Goal: Task Accomplishment & Management: Use online tool/utility

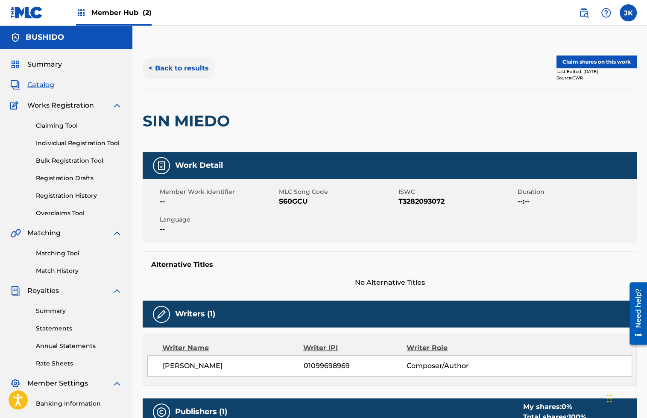
click at [195, 64] on button "< Back to results" at bounding box center [179, 68] width 72 height 21
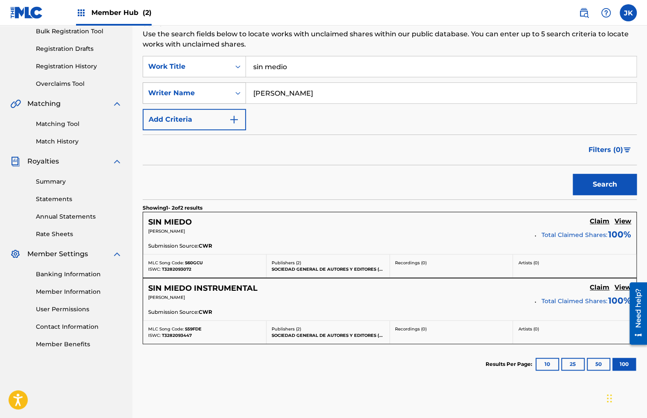
drag, startPoint x: 374, startPoint y: 91, endPoint x: 235, endPoint y: 87, distance: 139.3
click at [235, 87] on div "SearchWithCriteriae9b4747a-b7c7-4491-929c-2011a3254180 Writer Name [PERSON_NAME]" at bounding box center [390, 92] width 494 height 21
paste input "[PERSON_NAME]"
type input "[PERSON_NAME]"
drag, startPoint x: 369, startPoint y: 70, endPoint x: 166, endPoint y: 69, distance: 203.2
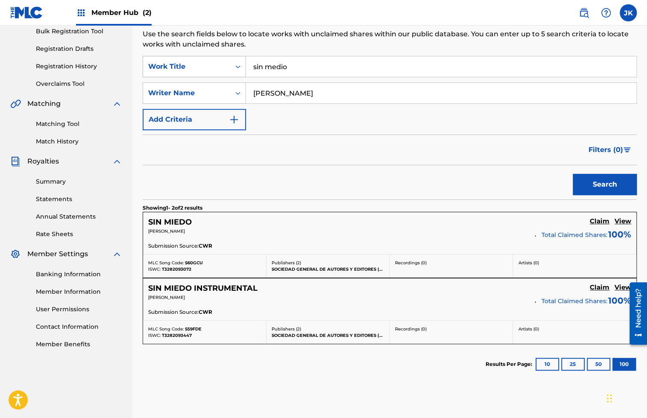
click at [168, 69] on div "SearchWithCriteria7785f8d3-7f35-4212-8ebd-db6c1486acae Work Title sin medio" at bounding box center [390, 66] width 494 height 21
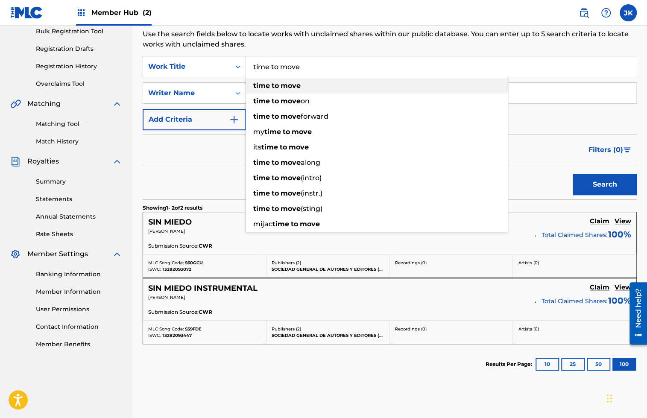
type input "time to move"
click at [344, 93] on div "time to move" at bounding box center [377, 85] width 262 height 15
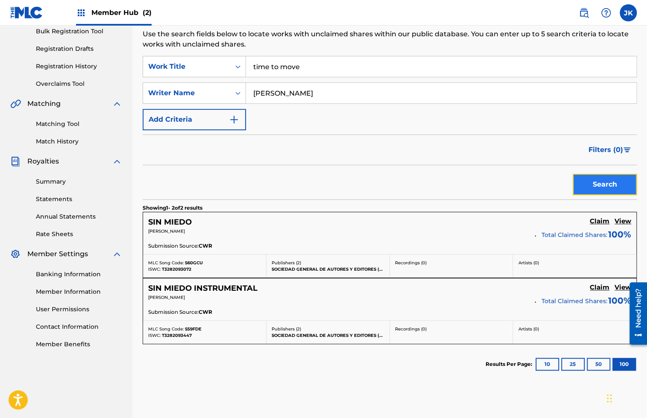
click at [589, 186] on button "Search" at bounding box center [605, 184] width 64 height 21
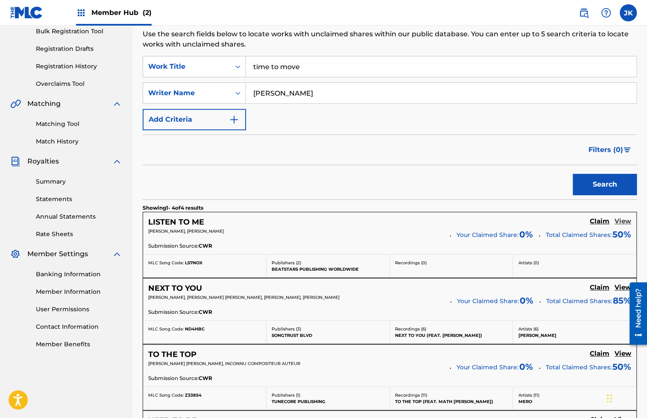
click at [623, 221] on h5 "View" at bounding box center [622, 221] width 17 height 8
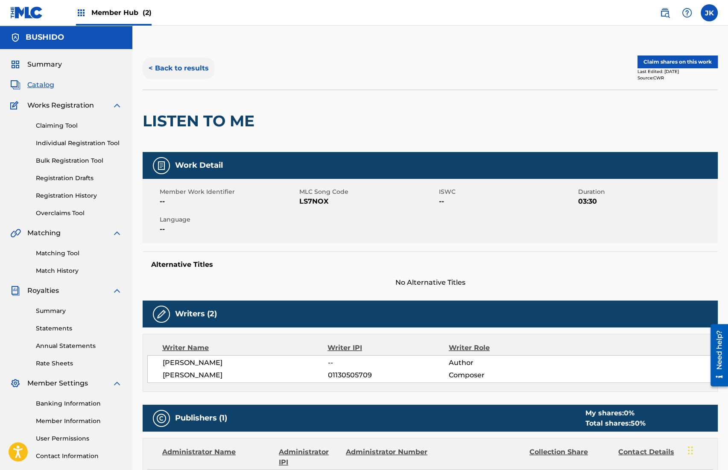
click at [200, 71] on button "< Back to results" at bounding box center [179, 68] width 72 height 21
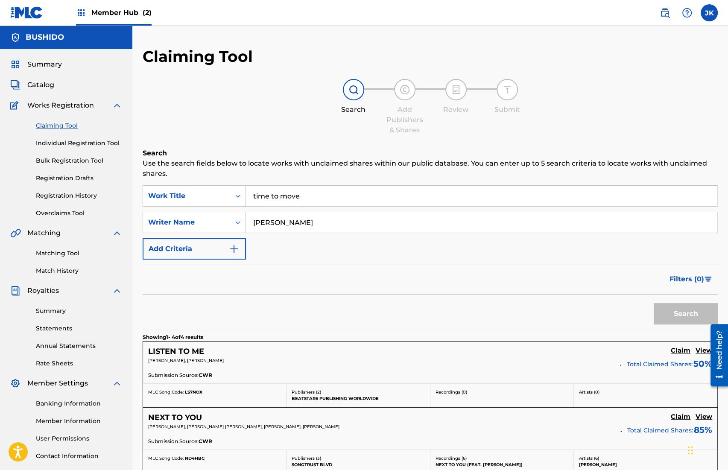
scroll to position [129, 0]
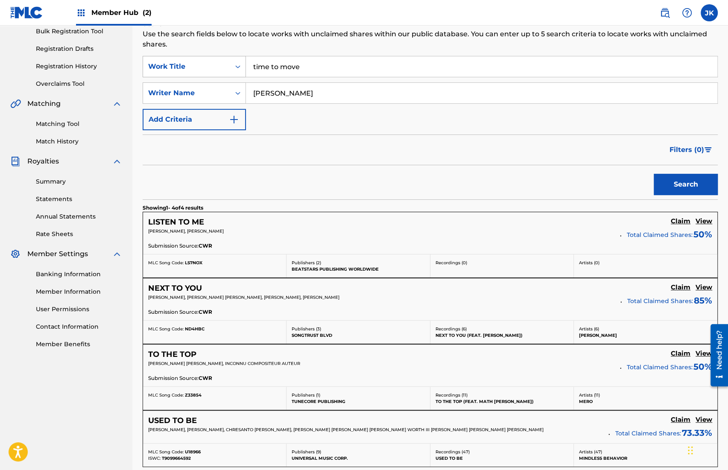
drag, startPoint x: 324, startPoint y: 72, endPoint x: 233, endPoint y: 69, distance: 91.4
click at [233, 69] on div "SearchWithCriteria7785f8d3-7f35-4212-8ebd-db6c1486acae Work Title time to move" at bounding box center [430, 66] width 575 height 21
click at [646, 178] on button "Search" at bounding box center [686, 184] width 64 height 21
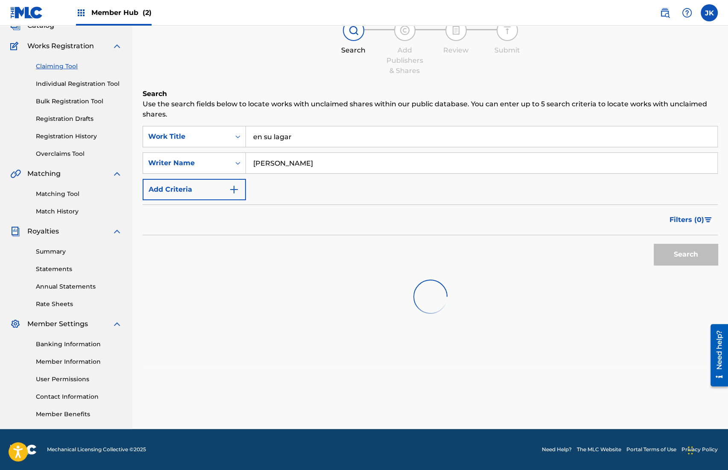
scroll to position [59, 0]
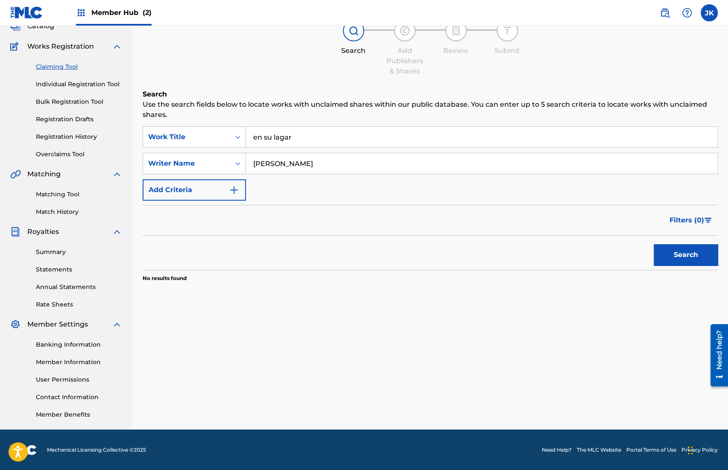
drag, startPoint x: 407, startPoint y: 137, endPoint x: 375, endPoint y: 100, distance: 49.3
click at [375, 102] on div "Search Use the search fields below to locate works with unclaimed shares within…" at bounding box center [430, 207] width 575 height 236
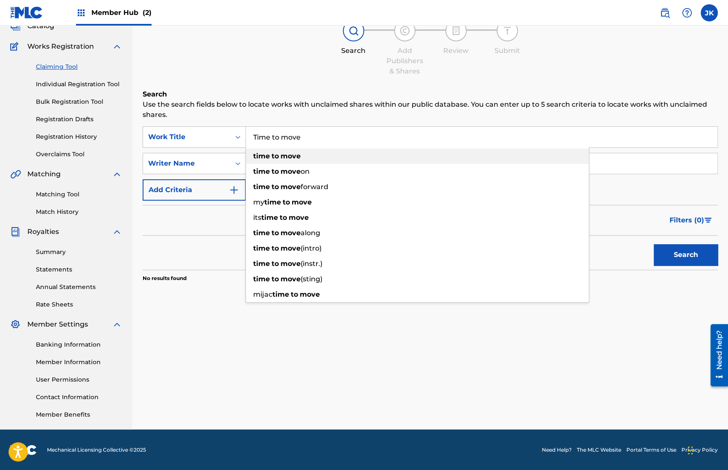
click at [303, 156] on div "time to move" at bounding box center [417, 156] width 343 height 15
type input "time to move"
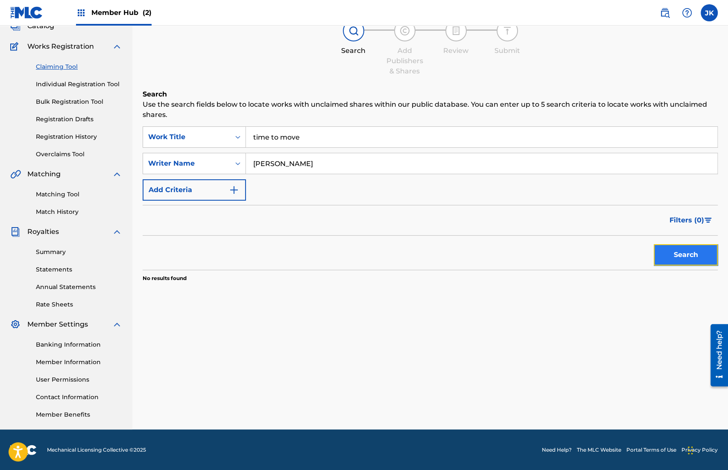
click at [646, 251] on button "Search" at bounding box center [686, 254] width 64 height 21
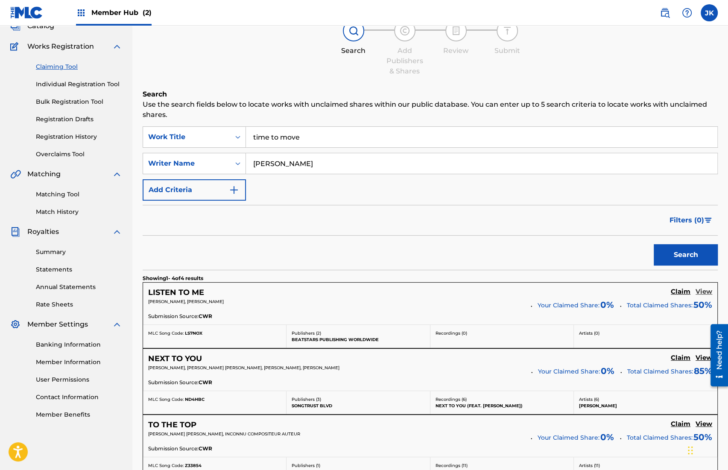
click at [646, 292] on h5 "View" at bounding box center [704, 292] width 17 height 8
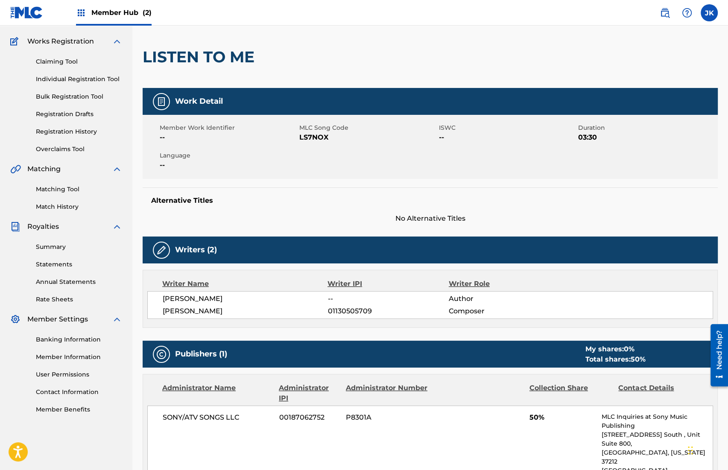
scroll to position [64, 0]
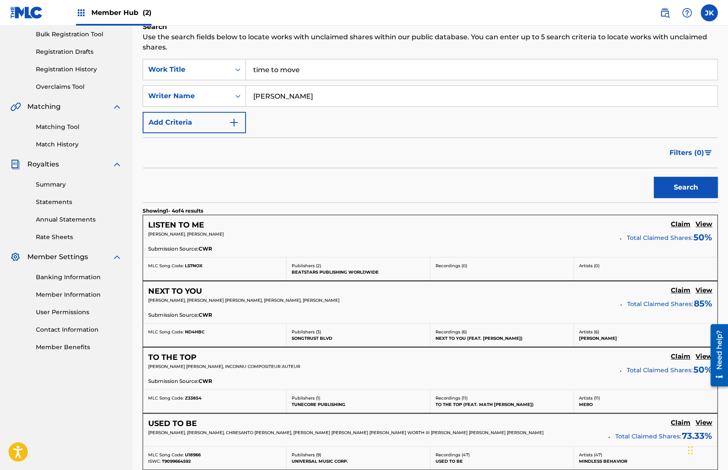
scroll to position [120, 0]
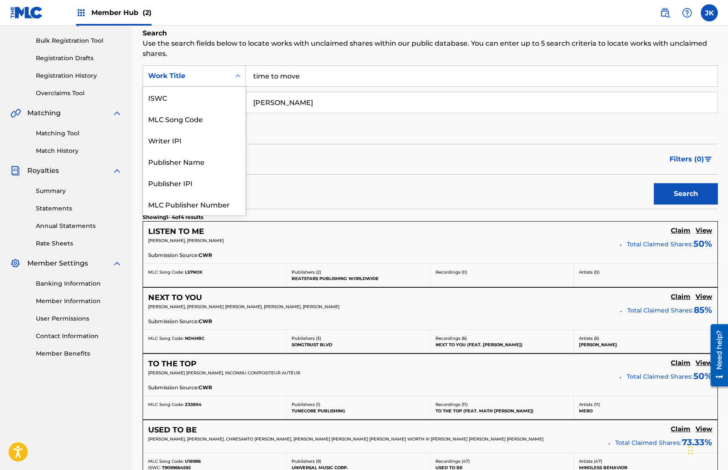
click at [238, 81] on div "Search Form" at bounding box center [237, 75] width 15 height 15
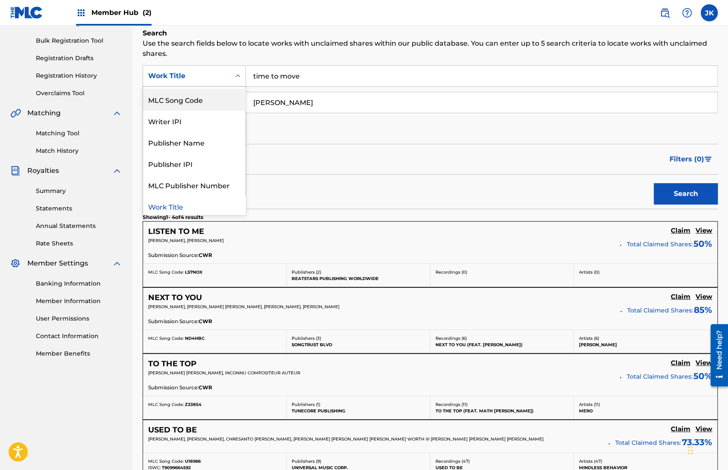
scroll to position [21, 0]
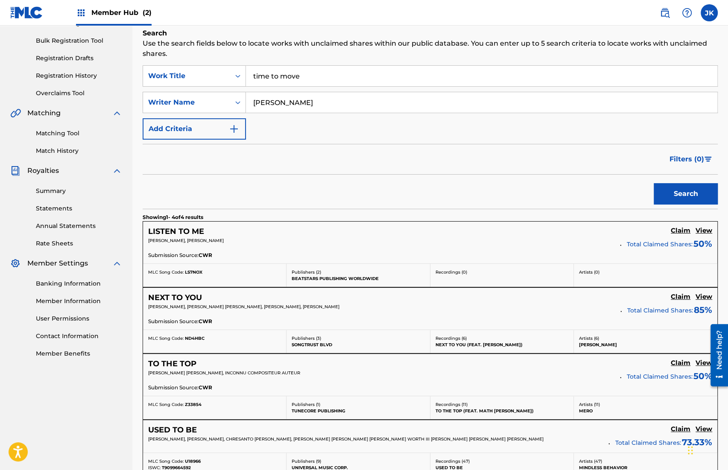
drag, startPoint x: 329, startPoint y: 79, endPoint x: 245, endPoint y: 61, distance: 85.9
click at [245, 61] on div "Search Use the search fields below to locate works with unclaimed shares within…" at bounding box center [430, 293] width 575 height 531
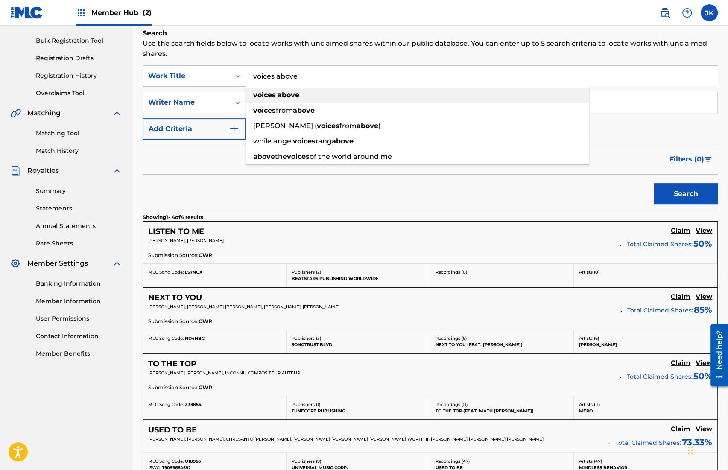
click at [273, 95] on strong "voices" at bounding box center [264, 95] width 23 height 8
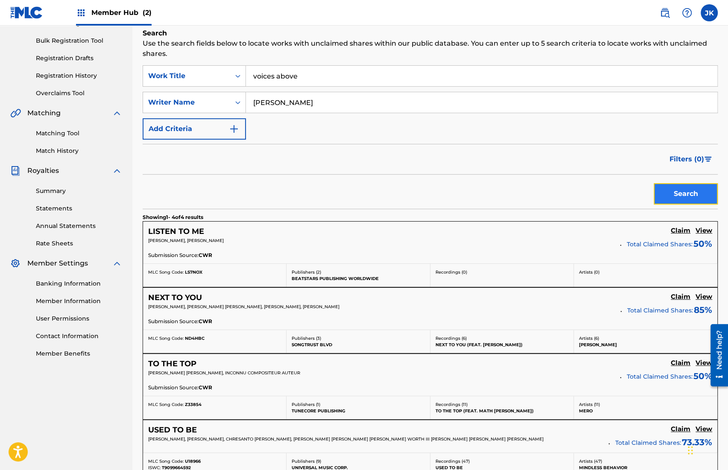
click at [646, 194] on button "Search" at bounding box center [686, 193] width 64 height 21
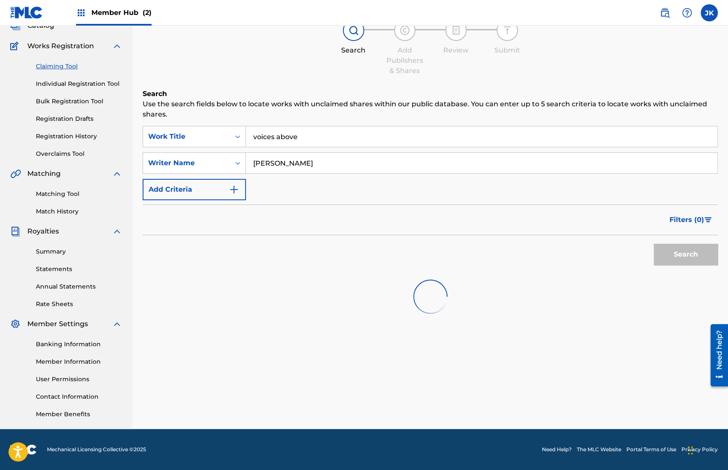
scroll to position [59, 0]
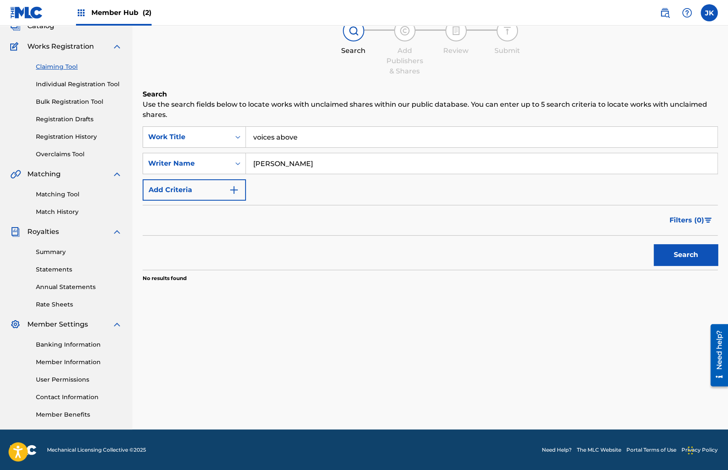
drag, startPoint x: 453, startPoint y: 164, endPoint x: 434, endPoint y: 138, distance: 32.0
click at [434, 138] on div "SearchWithCriteria7785f8d3-7f35-4212-8ebd-db6c1486acae Work Title voices above …" at bounding box center [430, 163] width 575 height 74
drag, startPoint x: 364, startPoint y: 134, endPoint x: 329, endPoint y: 119, distance: 37.9
click at [332, 120] on div "Search Use the search fields below to locate works with unclaimed shares within…" at bounding box center [430, 207] width 575 height 236
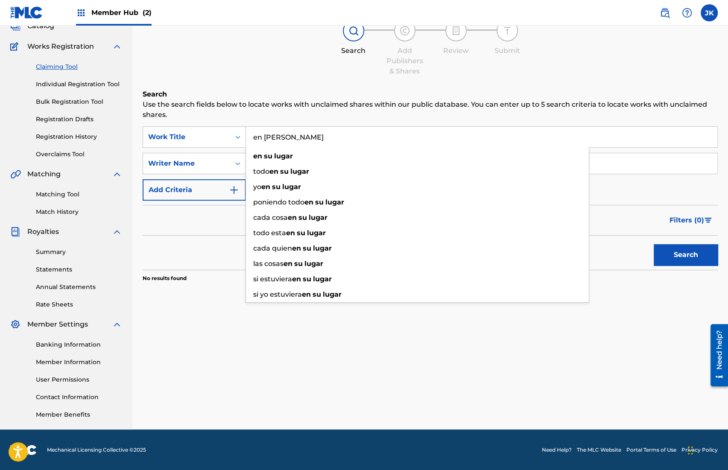
type input "en [PERSON_NAME]"
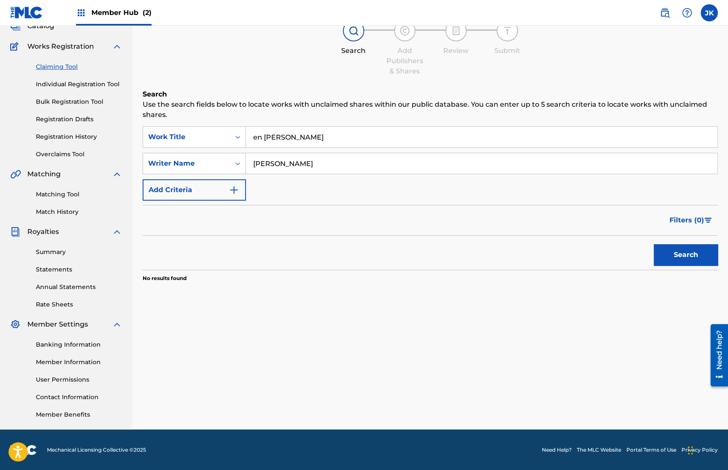
paste input "[PERSON_NAME]"
click at [646, 254] on button "Search" at bounding box center [686, 254] width 64 height 21
click at [303, 161] on input "[PERSON_NAME] [PERSON_NAME]" at bounding box center [481, 163] width 471 height 20
click at [314, 162] on input "[PERSON_NAME] [PERSON_NAME]" at bounding box center [481, 163] width 471 height 20
click at [646, 261] on button "Search" at bounding box center [686, 254] width 64 height 21
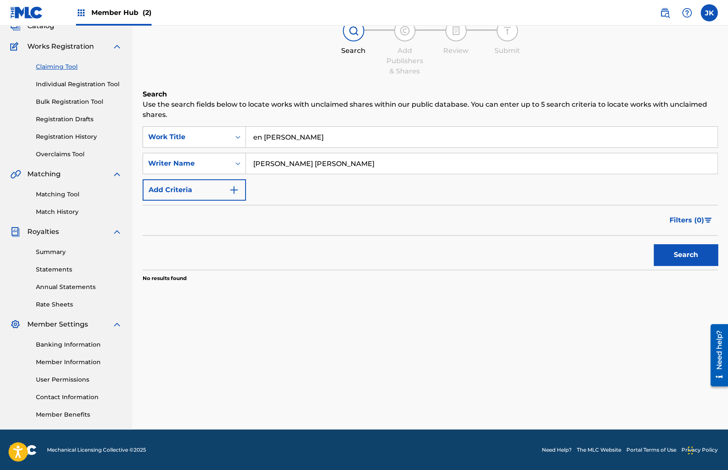
click at [442, 159] on input "[PERSON_NAME] [PERSON_NAME]" at bounding box center [481, 163] width 471 height 20
click at [646, 244] on button "Search" at bounding box center [686, 254] width 64 height 21
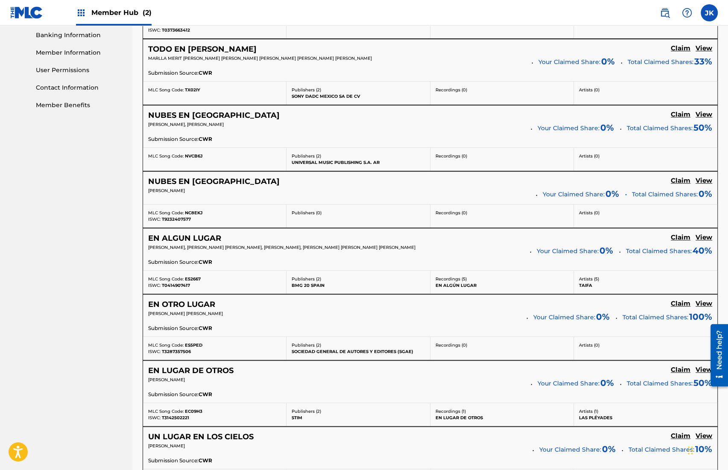
scroll to position [0, 0]
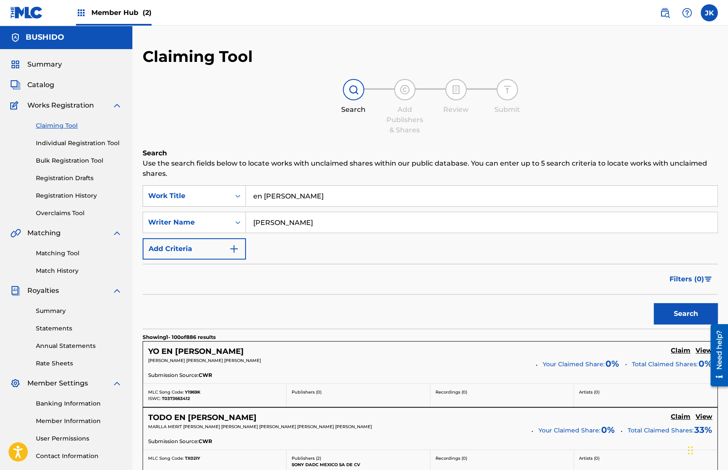
drag, startPoint x: 308, startPoint y: 222, endPoint x: 251, endPoint y: 206, distance: 58.8
click at [251, 206] on div "SearchWithCriteria7785f8d3-7f35-4212-8ebd-db6c1486acae Work Title en [PERSON_NA…" at bounding box center [430, 222] width 575 height 74
paste input "[PERSON_NAME]"
type input "[PERSON_NAME]"
drag, startPoint x: 409, startPoint y: 198, endPoint x: 390, endPoint y: 175, distance: 29.4
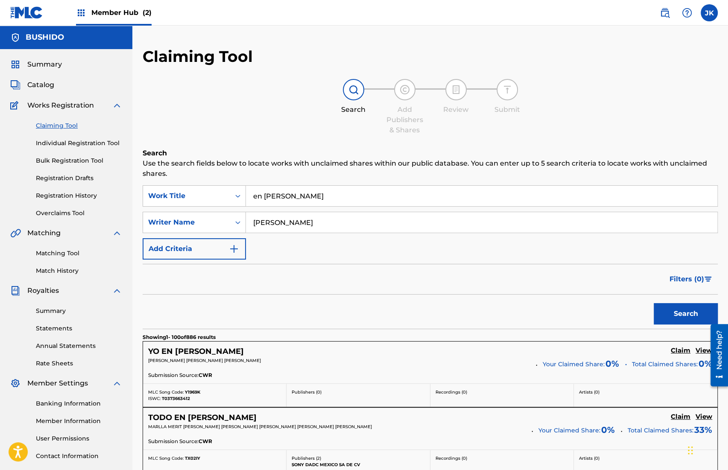
click at [646, 325] on div "Search" at bounding box center [683, 312] width 68 height 34
click at [646, 313] on button "Search" at bounding box center [686, 313] width 64 height 21
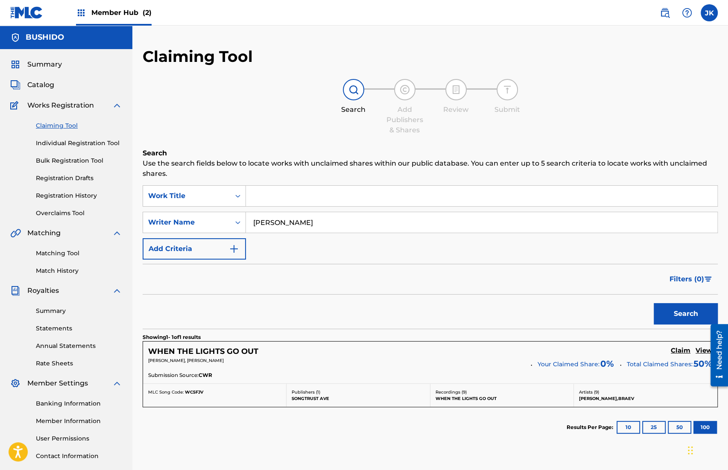
click at [343, 193] on input "Search Form" at bounding box center [481, 196] width 471 height 20
paste input "El Vento"
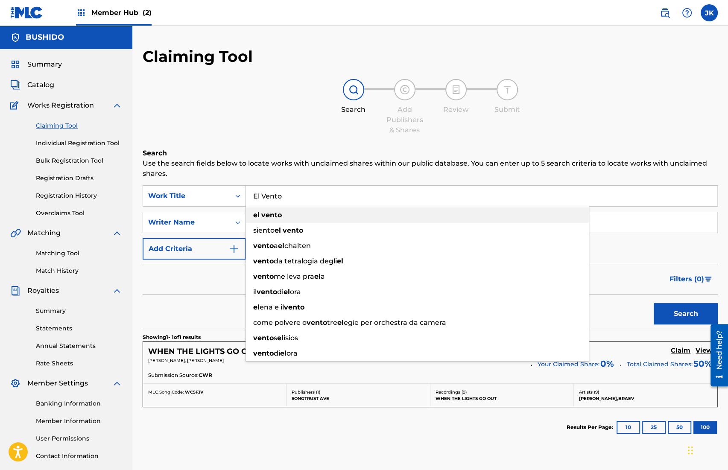
click at [342, 221] on div "el vento" at bounding box center [417, 215] width 343 height 15
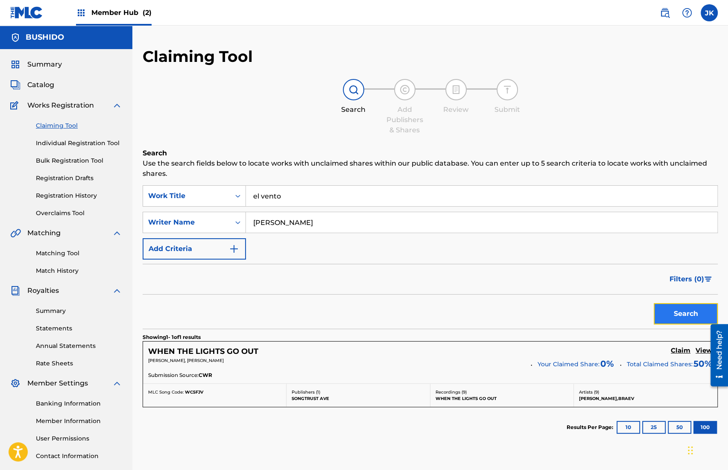
click at [646, 320] on button "Search" at bounding box center [686, 313] width 64 height 21
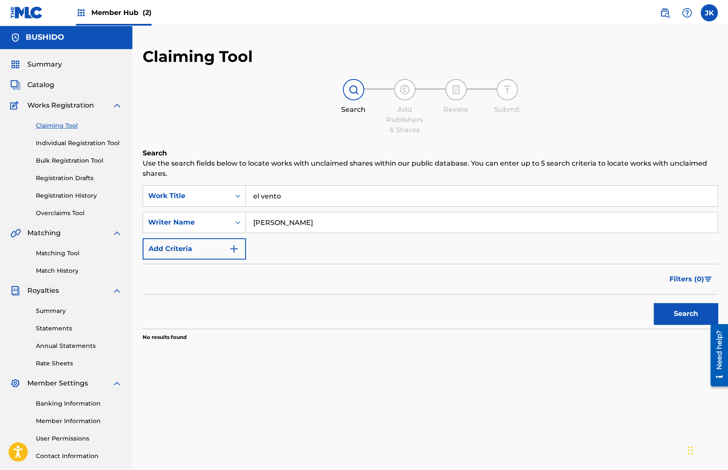
drag, startPoint x: 406, startPoint y: 226, endPoint x: 373, endPoint y: 183, distance: 53.9
click at [373, 183] on div "Search Use the search fields below to locate works with unclaimed shares within…" at bounding box center [430, 266] width 575 height 236
drag, startPoint x: 359, startPoint y: 190, endPoint x: 359, endPoint y: 185, distance: 4.8
click at [359, 186] on input "el vento" at bounding box center [481, 196] width 471 height 20
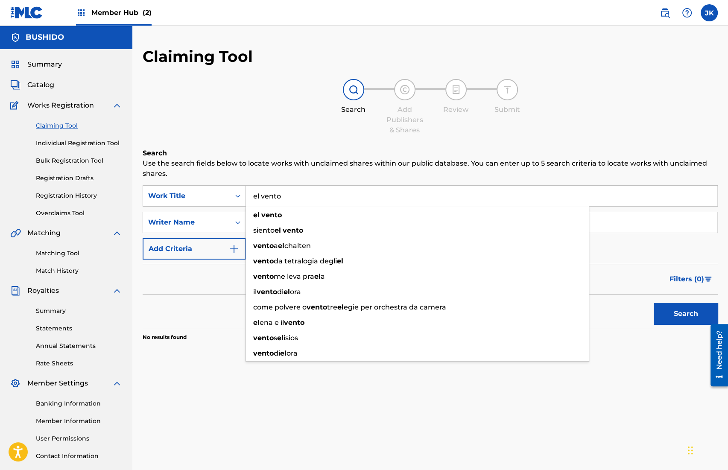
paste input "[PERSON_NAME]"
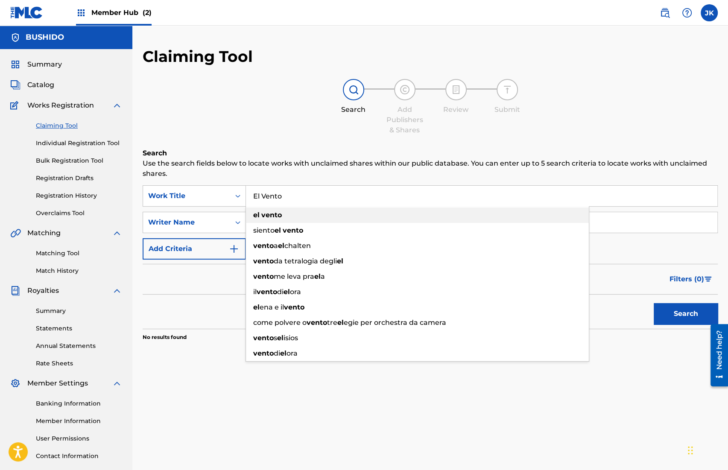
click at [366, 213] on div "el vento" at bounding box center [417, 215] width 343 height 15
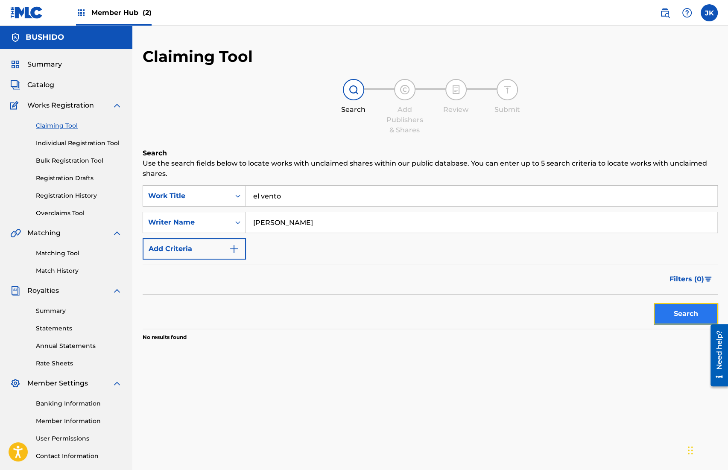
click at [646, 315] on button "Search" at bounding box center [686, 313] width 64 height 21
drag, startPoint x: 372, startPoint y: 198, endPoint x: 260, endPoint y: 179, distance: 113.4
click at [260, 179] on div "Search Use the search fields below to locate works with unclaimed shares within…" at bounding box center [430, 266] width 575 height 236
paste input "[PERSON_NAME]"
type input "[PERSON_NAME]"
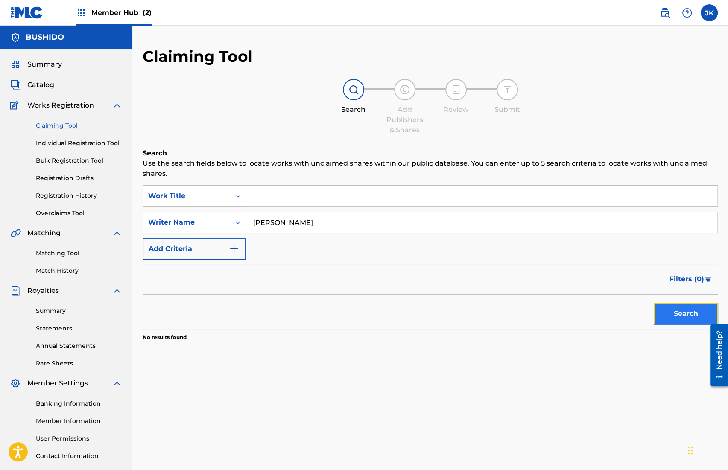
click at [646, 313] on button "Search" at bounding box center [686, 313] width 64 height 21
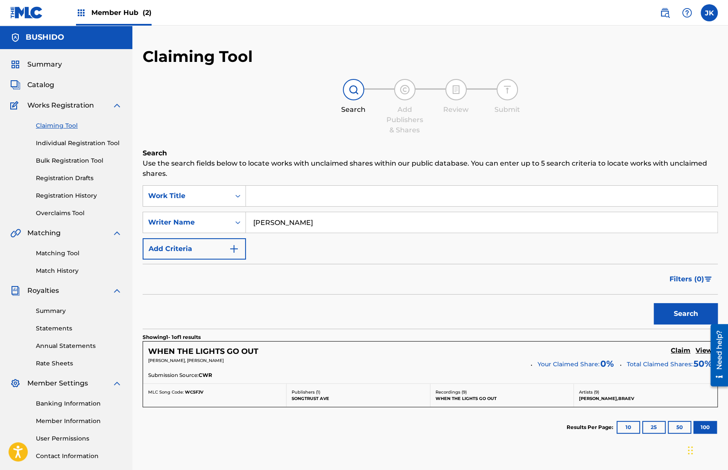
click at [646, 348] on iframe at bounding box center [716, 355] width 24 height 69
click at [646, 351] on h5 "View" at bounding box center [704, 351] width 17 height 8
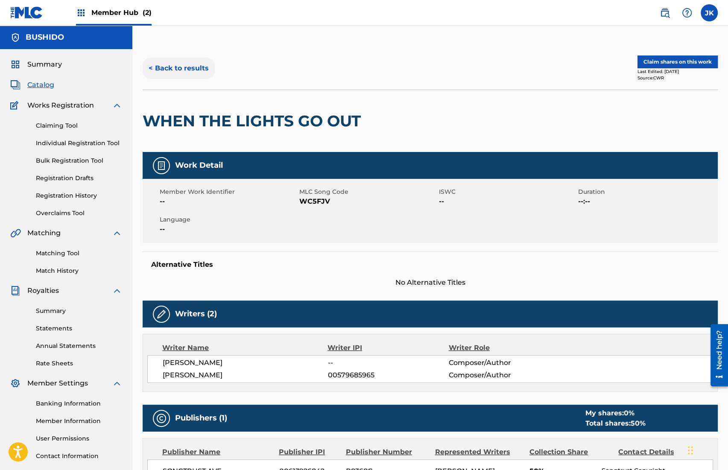
click at [158, 68] on button "< Back to results" at bounding box center [179, 68] width 72 height 21
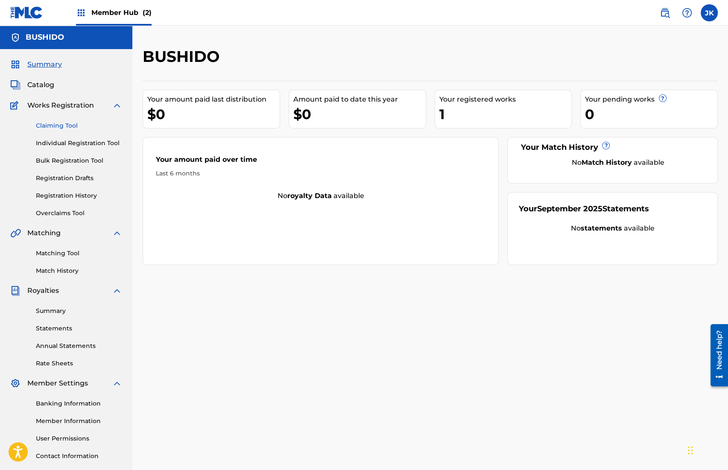
click at [69, 126] on link "Claiming Tool" at bounding box center [79, 125] width 86 height 9
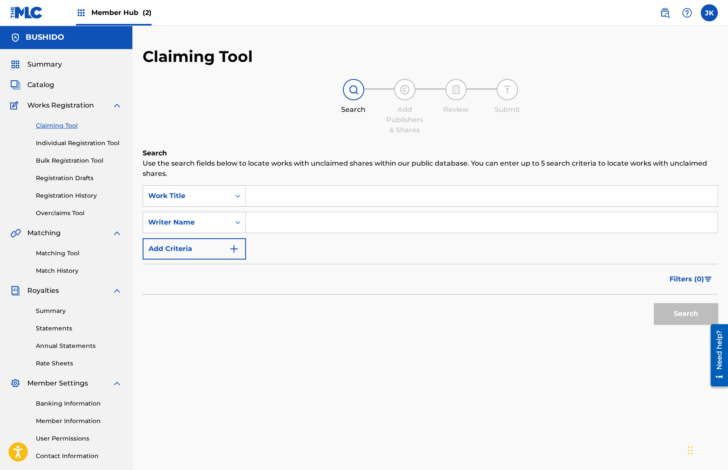
click at [286, 222] on input "Search Form" at bounding box center [481, 222] width 471 height 20
type input "[PERSON_NAME]"
click at [646, 315] on button "Search" at bounding box center [686, 313] width 64 height 21
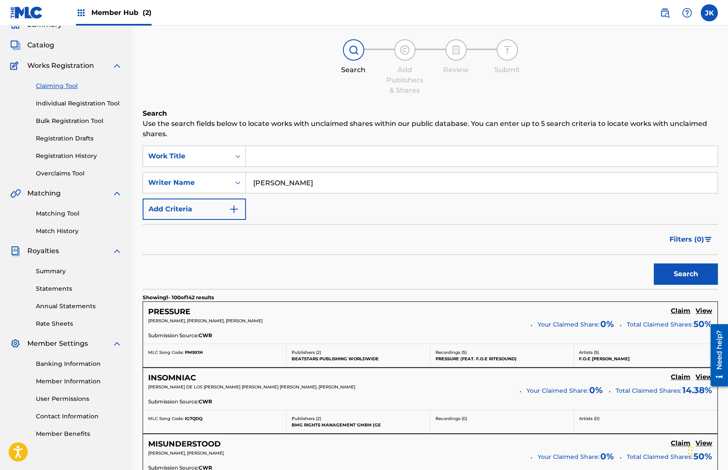
scroll to position [42, 0]
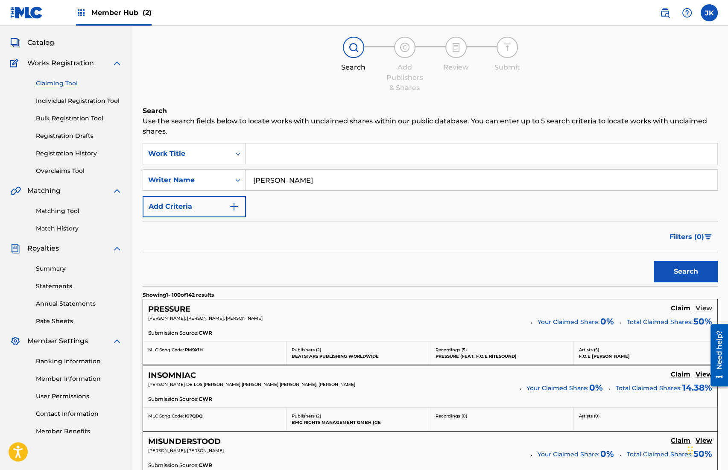
click at [646, 304] on h5 "View" at bounding box center [704, 308] width 17 height 8
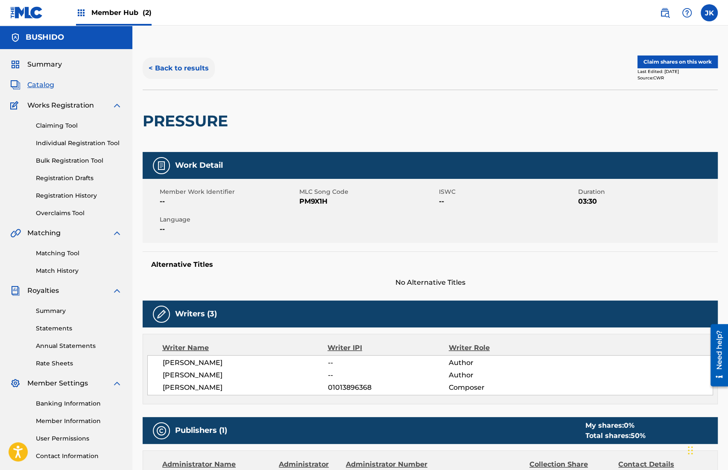
click at [171, 60] on button "< Back to results" at bounding box center [179, 68] width 72 height 21
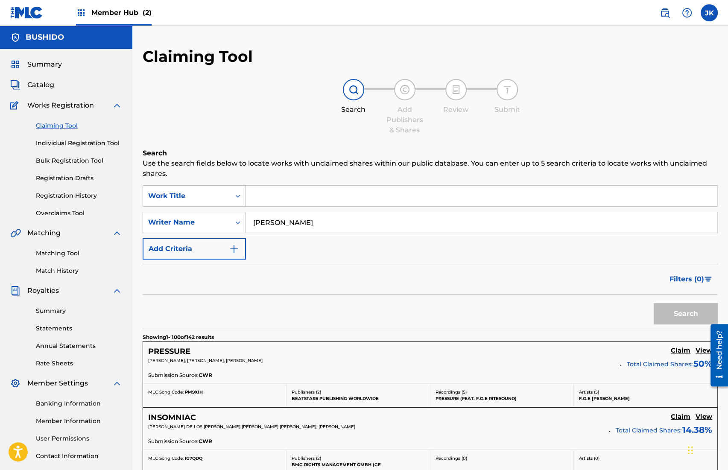
scroll to position [42, 0]
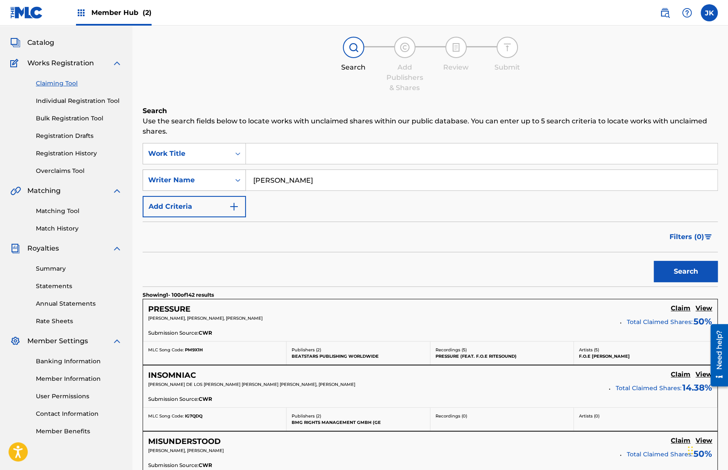
drag, startPoint x: 325, startPoint y: 184, endPoint x: 192, endPoint y: 175, distance: 133.5
click at [193, 176] on div "SearchWithCriteriae9b4747a-b7c7-4491-929c-2011a3254180 Writer Name [PERSON_NAME]" at bounding box center [430, 180] width 575 height 21
type input "tututu - radio edit"
click at [367, 154] on input "Search Form" at bounding box center [481, 153] width 471 height 20
paste input "tututu - radio edit"
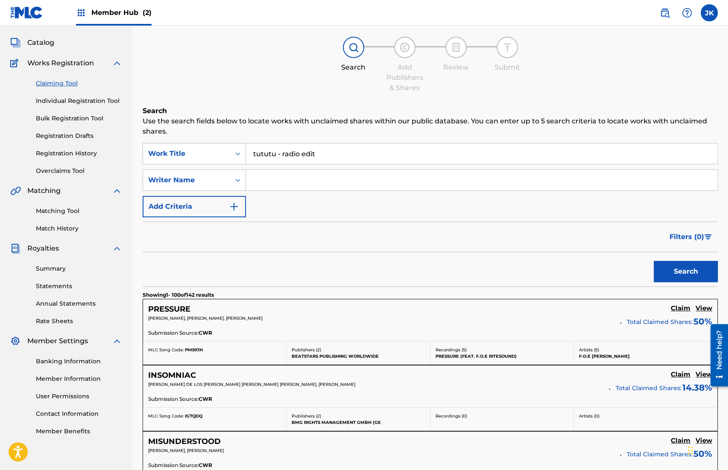
type input "tututu - radio edit"
click at [354, 187] on input "Search Form" at bounding box center [481, 180] width 471 height 20
click at [646, 269] on button "Search" at bounding box center [686, 271] width 64 height 21
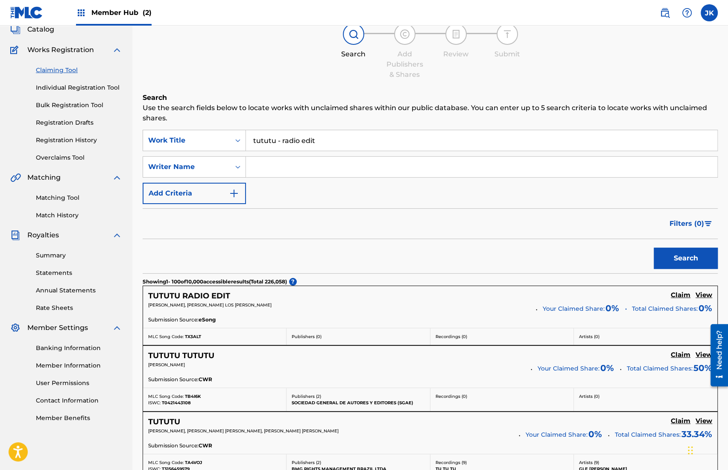
scroll to position [59, 0]
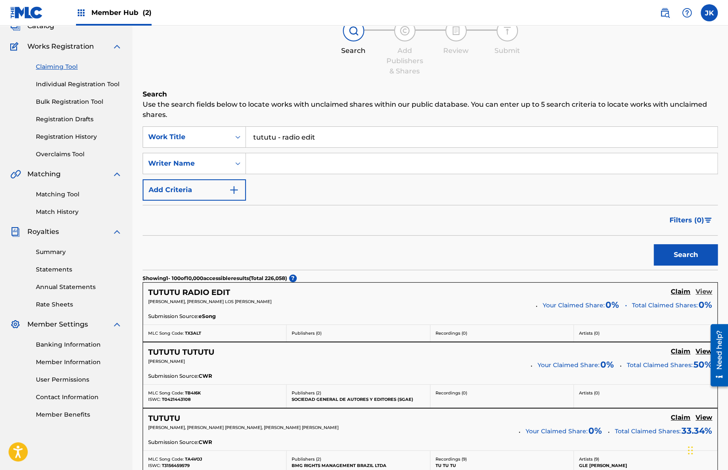
click at [646, 289] on h5 "View" at bounding box center [704, 292] width 17 height 8
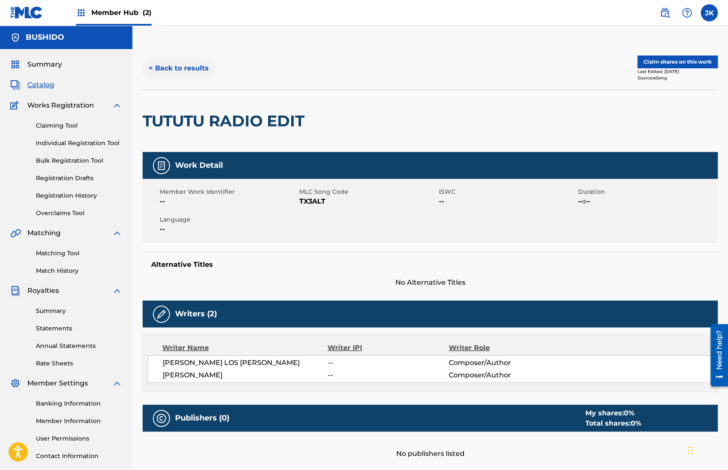
click at [172, 61] on button "< Back to results" at bounding box center [179, 68] width 72 height 21
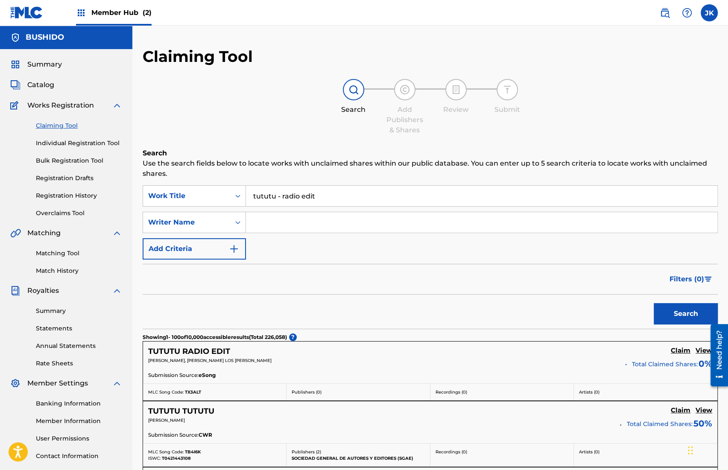
scroll to position [59, 0]
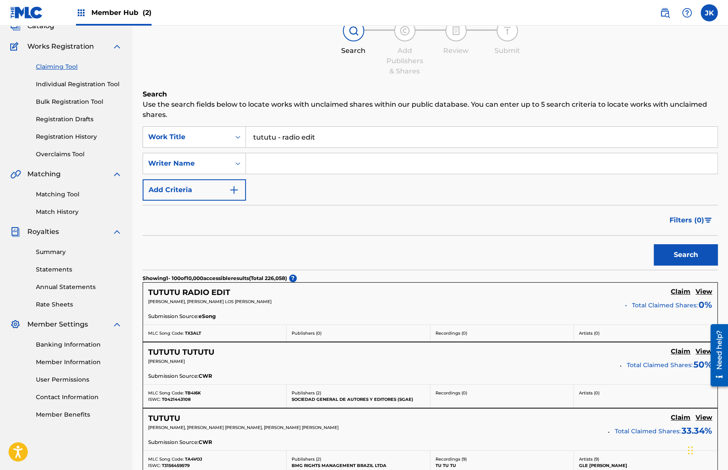
click at [284, 171] on input "Search Form" at bounding box center [481, 163] width 471 height 20
paste input "[PERSON_NAME] [PERSON_NAME]"
click at [303, 163] on input "[PERSON_NAME] [PERSON_NAME]" at bounding box center [481, 163] width 471 height 20
click at [313, 164] on input "[PERSON_NAME] [PERSON_NAME]" at bounding box center [481, 163] width 471 height 20
type input "[PERSON_NAME] [PERSON_NAME]"
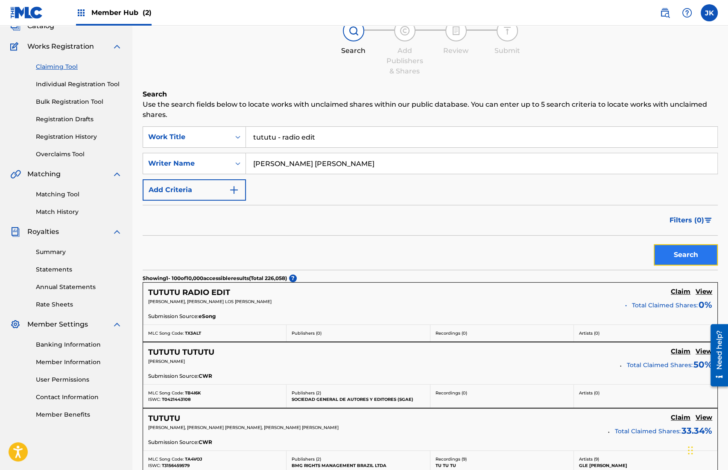
click at [646, 247] on button "Search" at bounding box center [686, 254] width 64 height 21
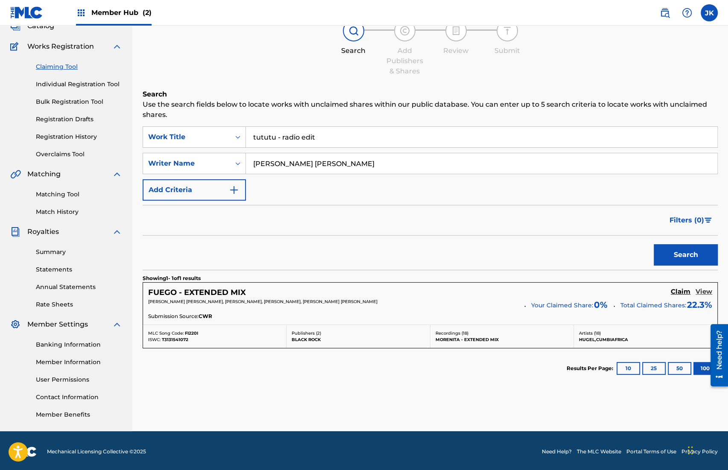
click at [646, 294] on h5 "View" at bounding box center [704, 292] width 17 height 8
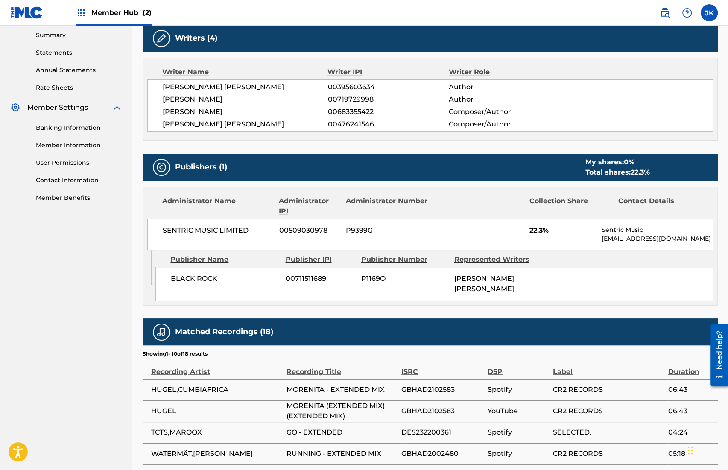
scroll to position [273, 0]
